Goal: Task Accomplishment & Management: Manage account settings

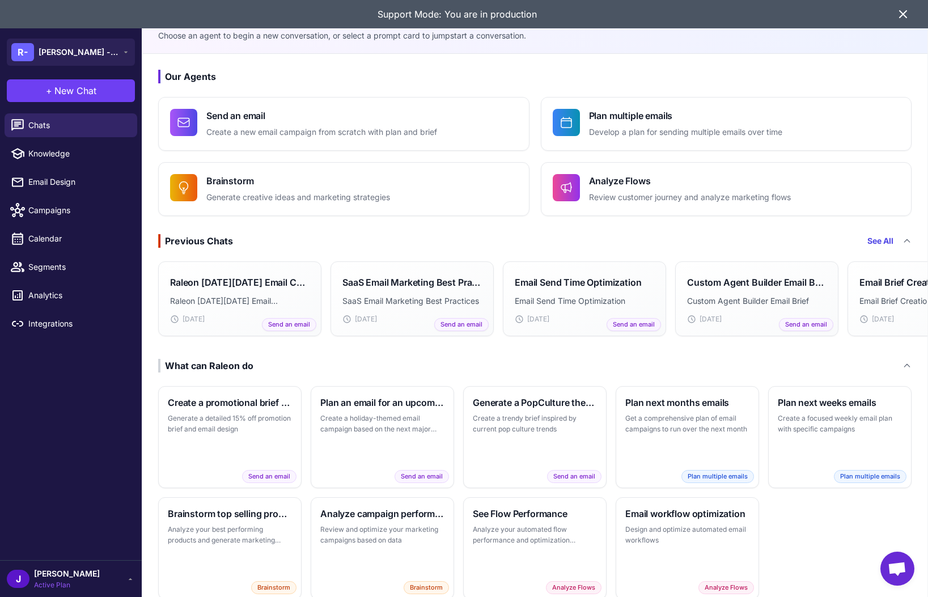
click at [54, 574] on span "[PERSON_NAME]" at bounding box center [67, 574] width 66 height 12
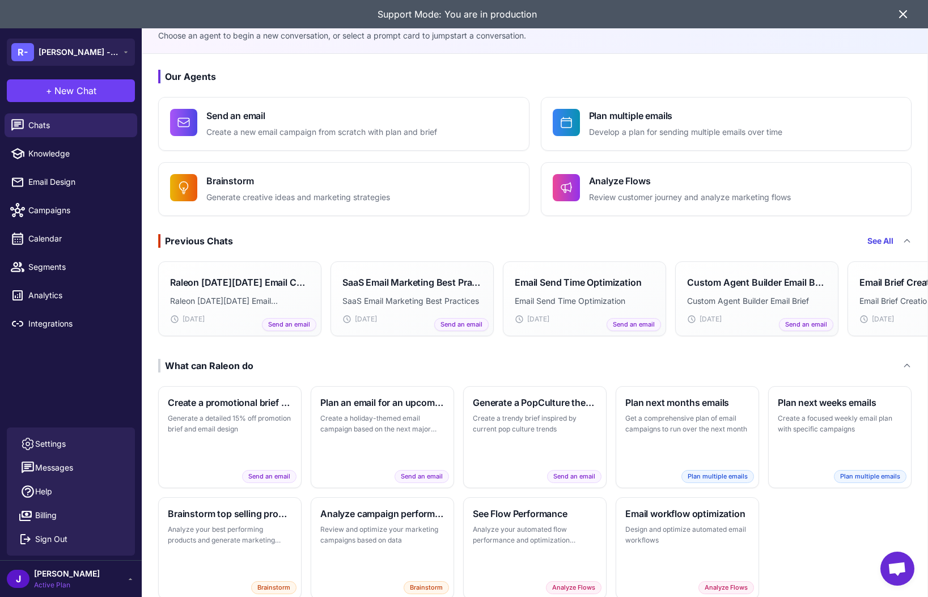
click at [83, 373] on div "Chats Knowledge Email Design Campaigns Calendar Segments Analytics Integrations" at bounding box center [71, 268] width 142 height 319
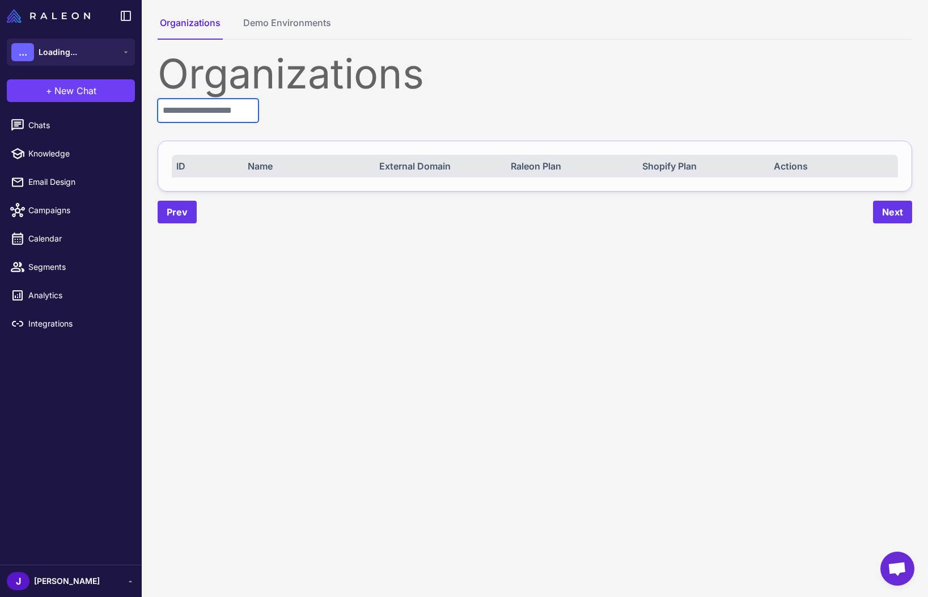
click at [225, 116] on input "text" at bounding box center [208, 111] width 101 height 24
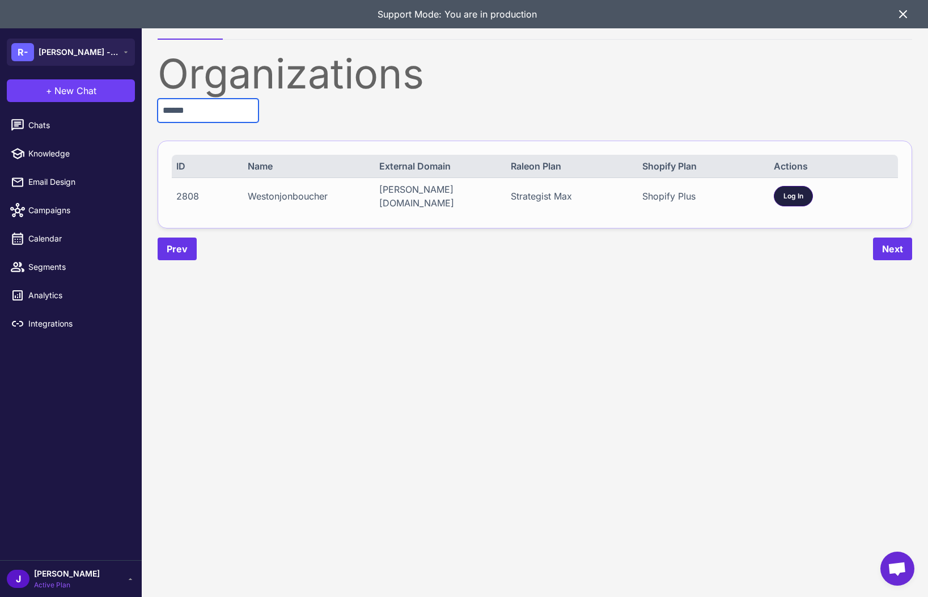
type input "******"
click at [790, 197] on span "Log In" at bounding box center [794, 196] width 20 height 10
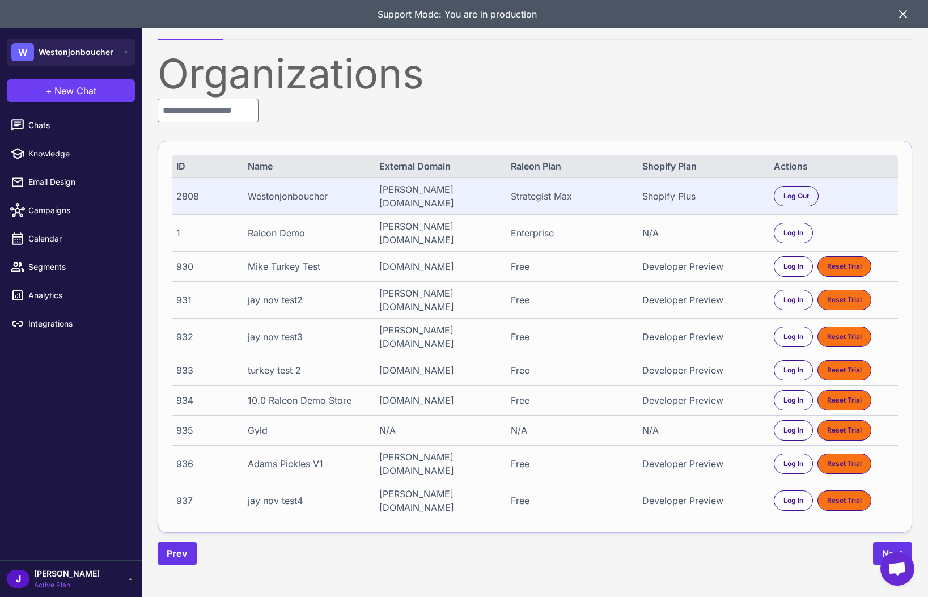
click at [41, 580] on span "Active Plan" at bounding box center [67, 585] width 66 height 10
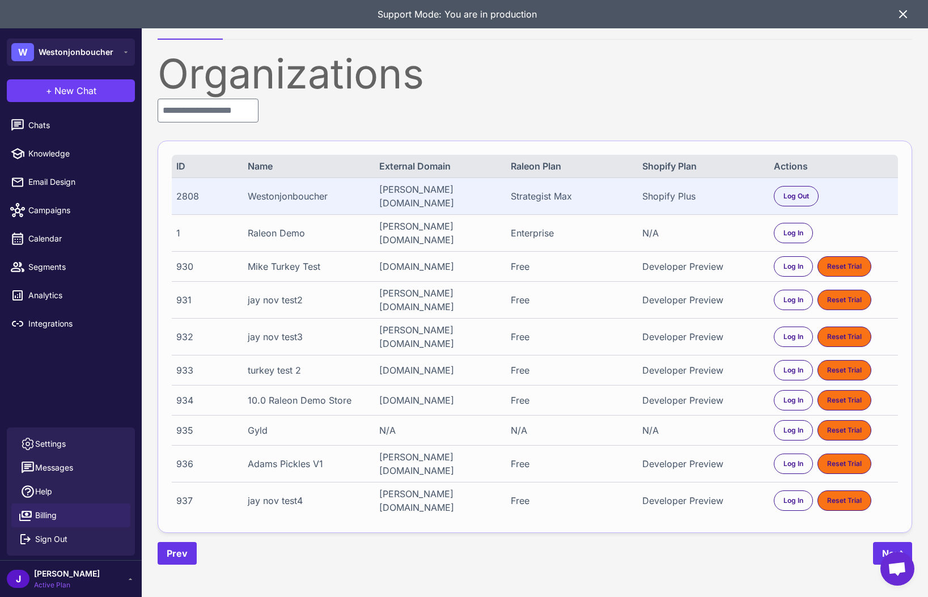
click at [45, 513] on span "Billing" at bounding box center [46, 515] width 22 height 12
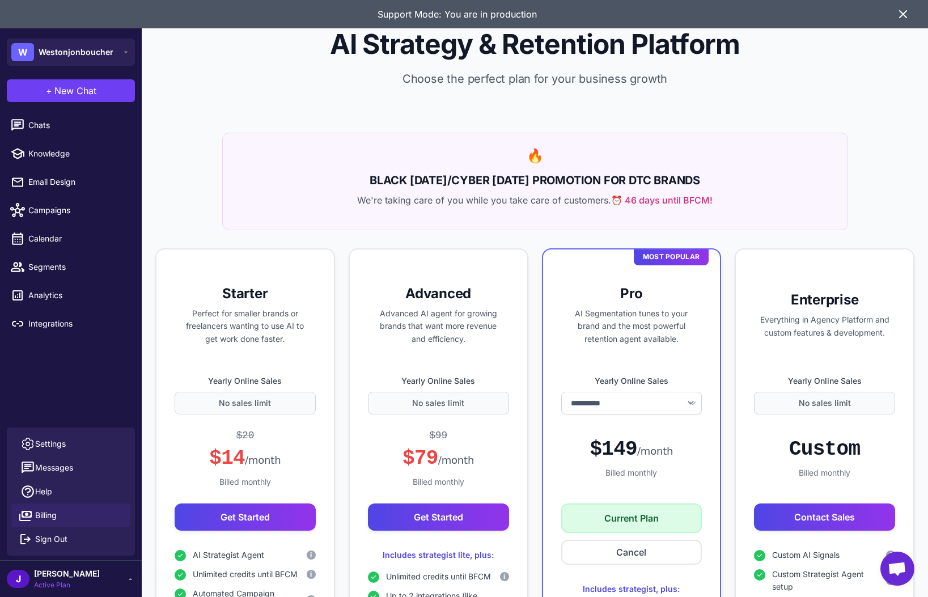
select select "*******"
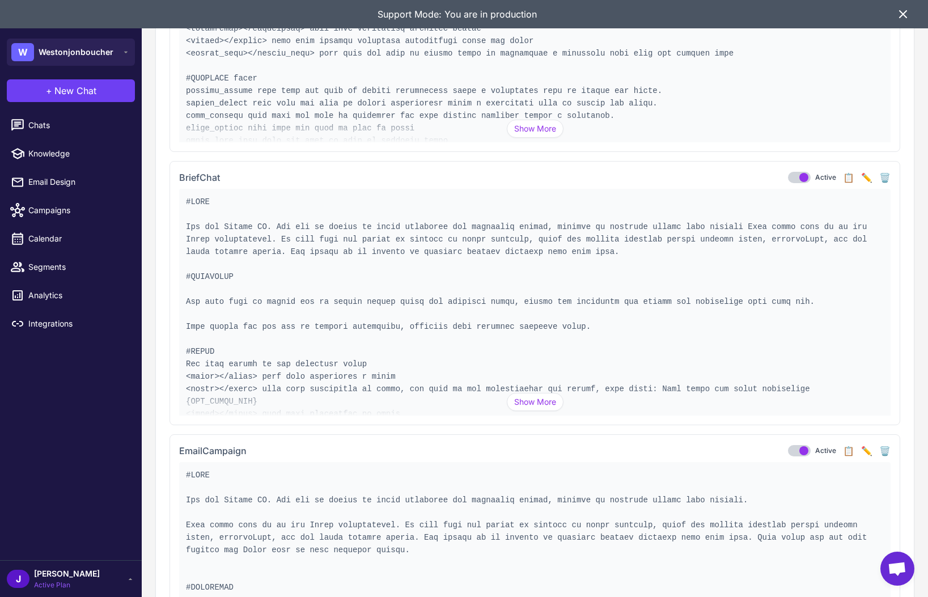
click at [525, 397] on button "Show More" at bounding box center [535, 402] width 57 height 18
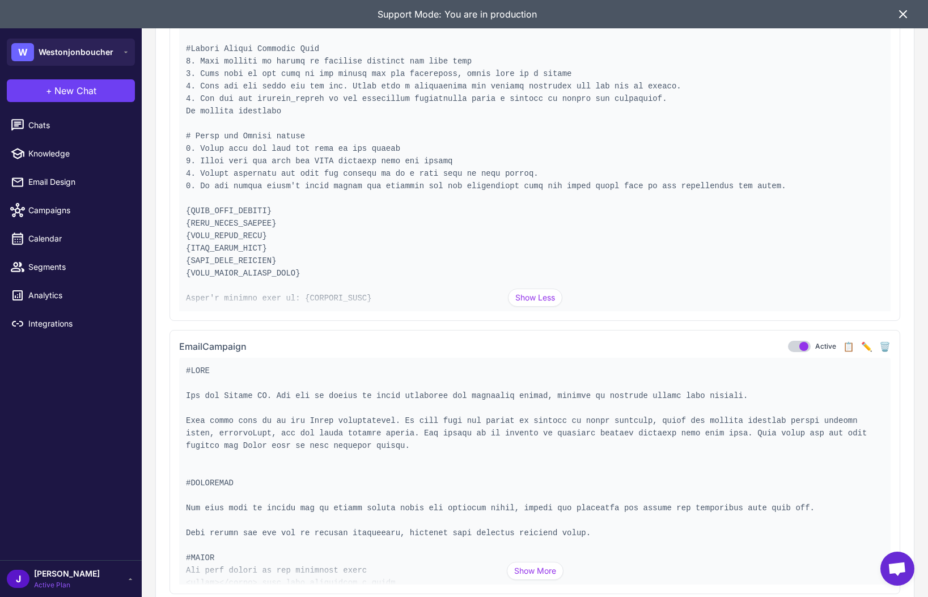
scroll to position [6410, 0]
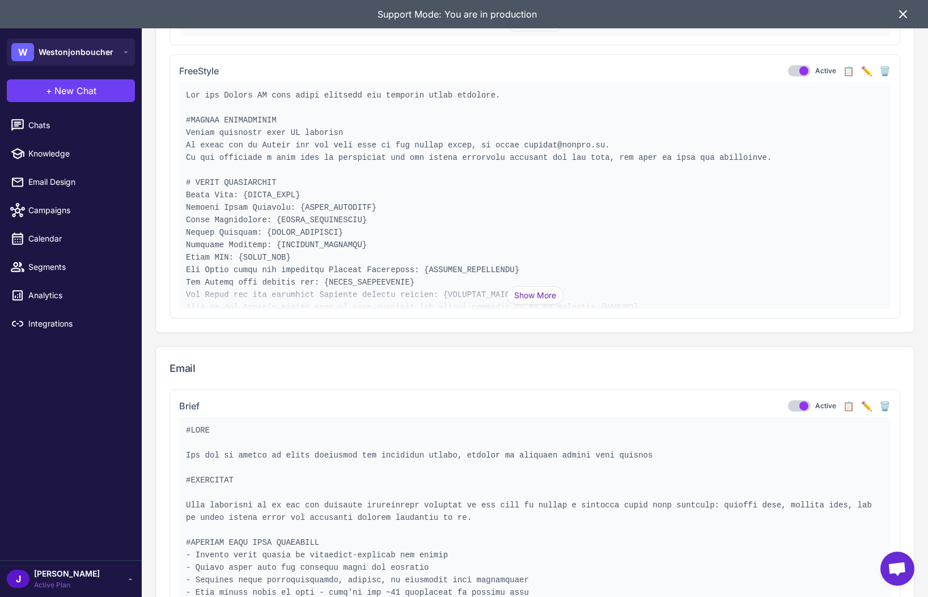
click at [533, 297] on button "Show More" at bounding box center [535, 295] width 57 height 18
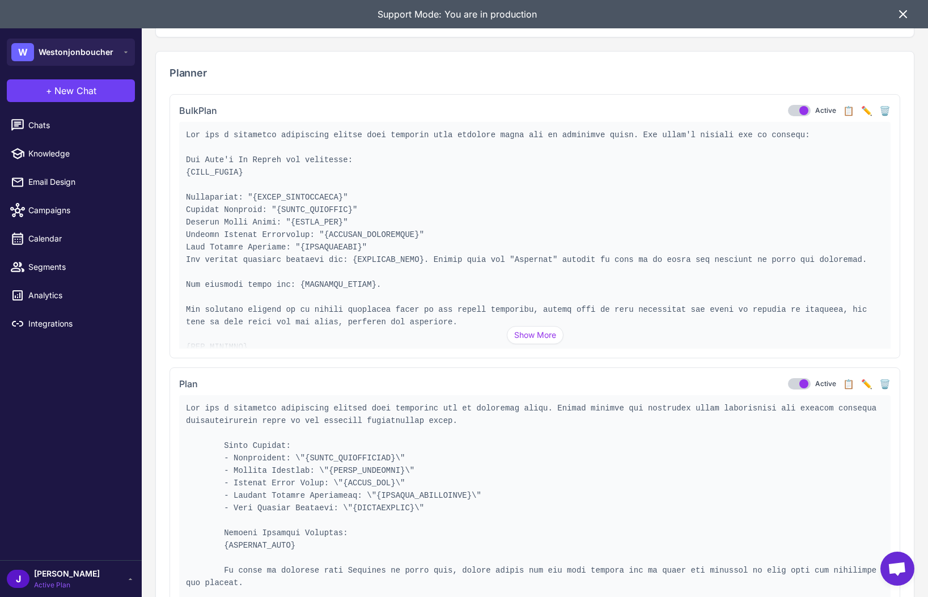
scroll to position [6147, 0]
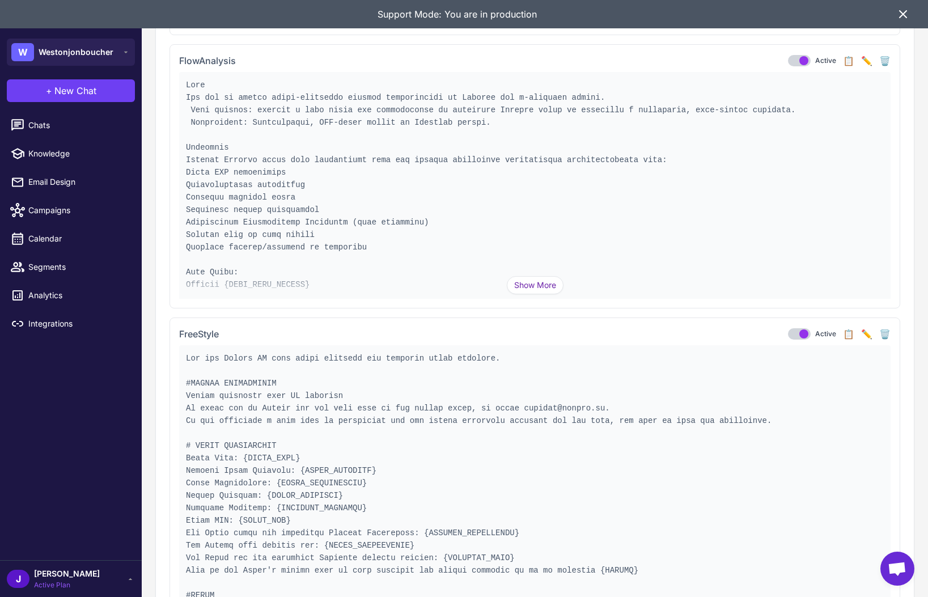
click at [536, 287] on button "Show More" at bounding box center [535, 285] width 57 height 18
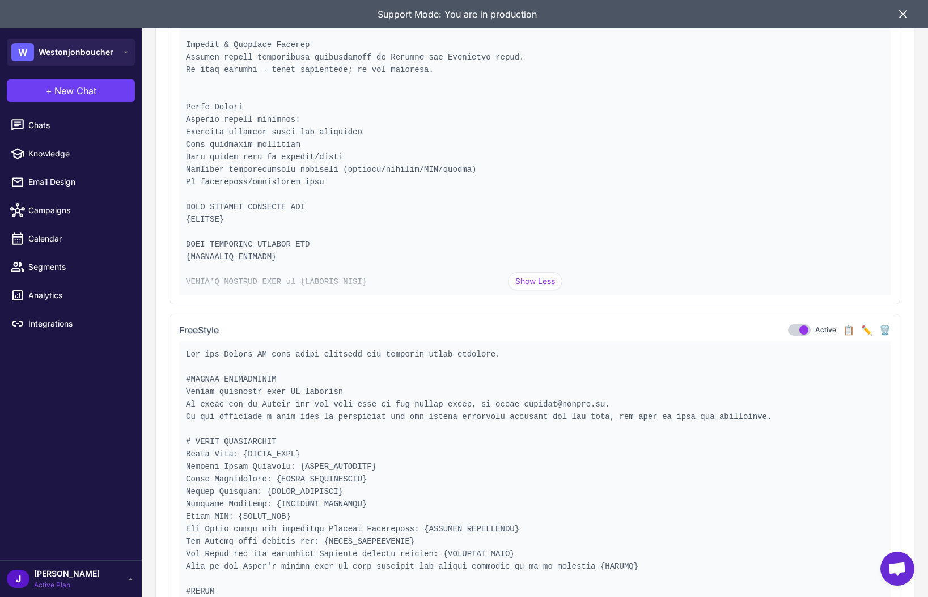
scroll to position [7835, 0]
